Goal: Transaction & Acquisition: Purchase product/service

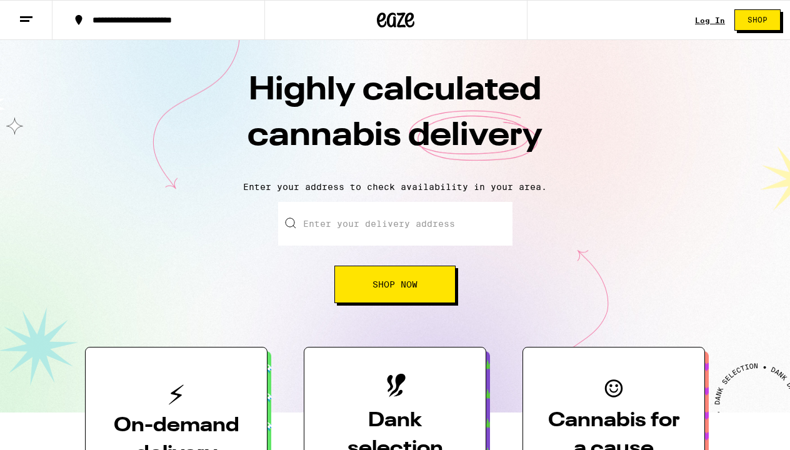
click at [336, 224] on input "Enter your delivery address" at bounding box center [395, 224] width 234 height 44
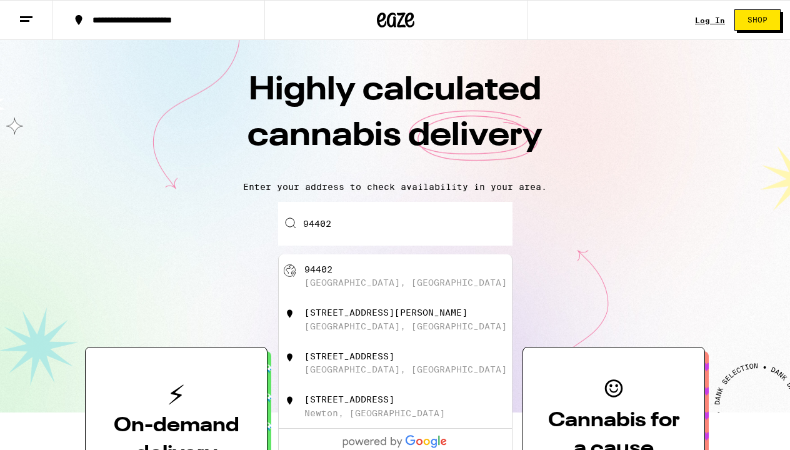
click at [336, 270] on div "[GEOGRAPHIC_DATA], [GEOGRAPHIC_DATA]" at bounding box center [415, 276] width 223 height 24
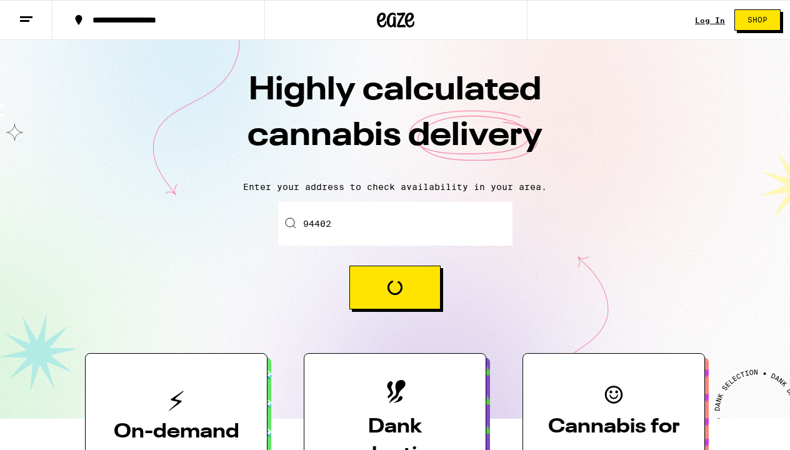
type input "[GEOGRAPHIC_DATA]"
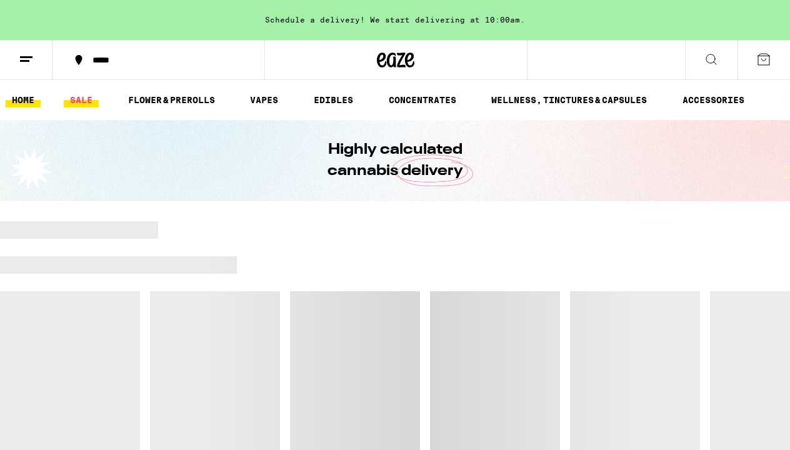
click at [80, 104] on link "SALE" at bounding box center [81, 100] width 35 height 15
